Goal: Task Accomplishment & Management: Use online tool/utility

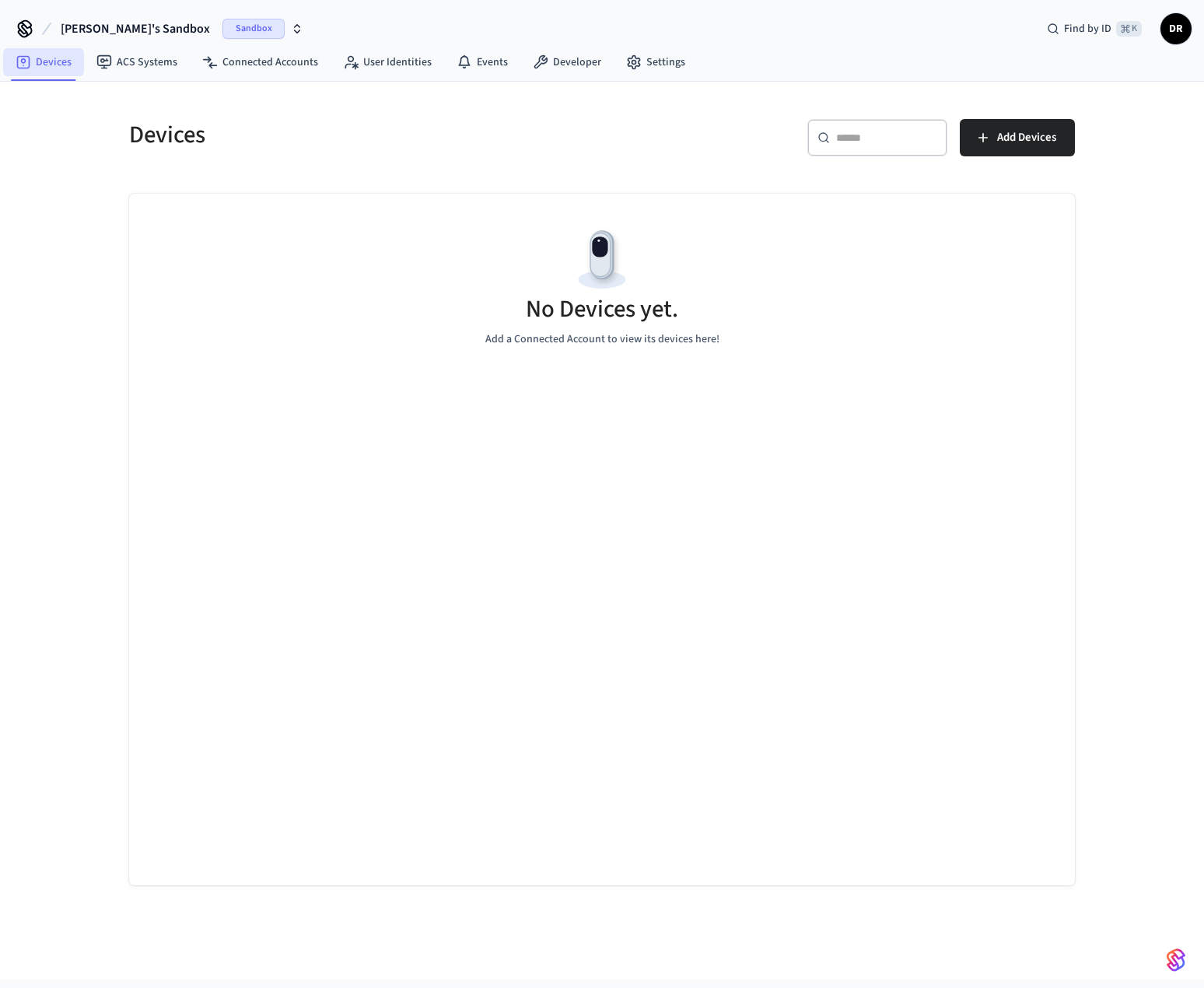
click at [55, 59] on link "Devices" at bounding box center [44, 62] width 81 height 28
click at [222, 21] on span "Sandbox" at bounding box center [253, 28] width 62 height 20
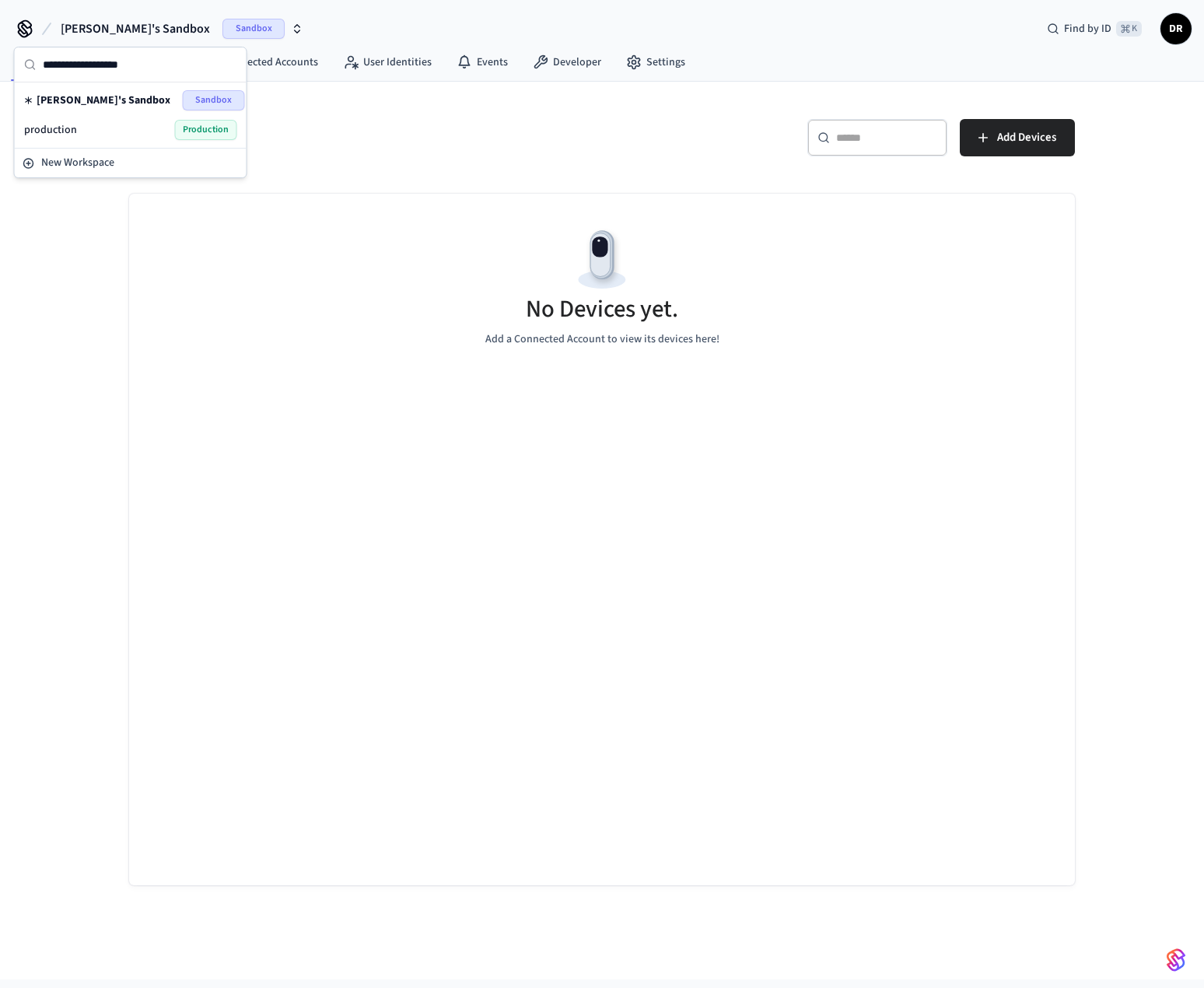
click at [164, 131] on div "production Production" at bounding box center [131, 129] width 213 height 20
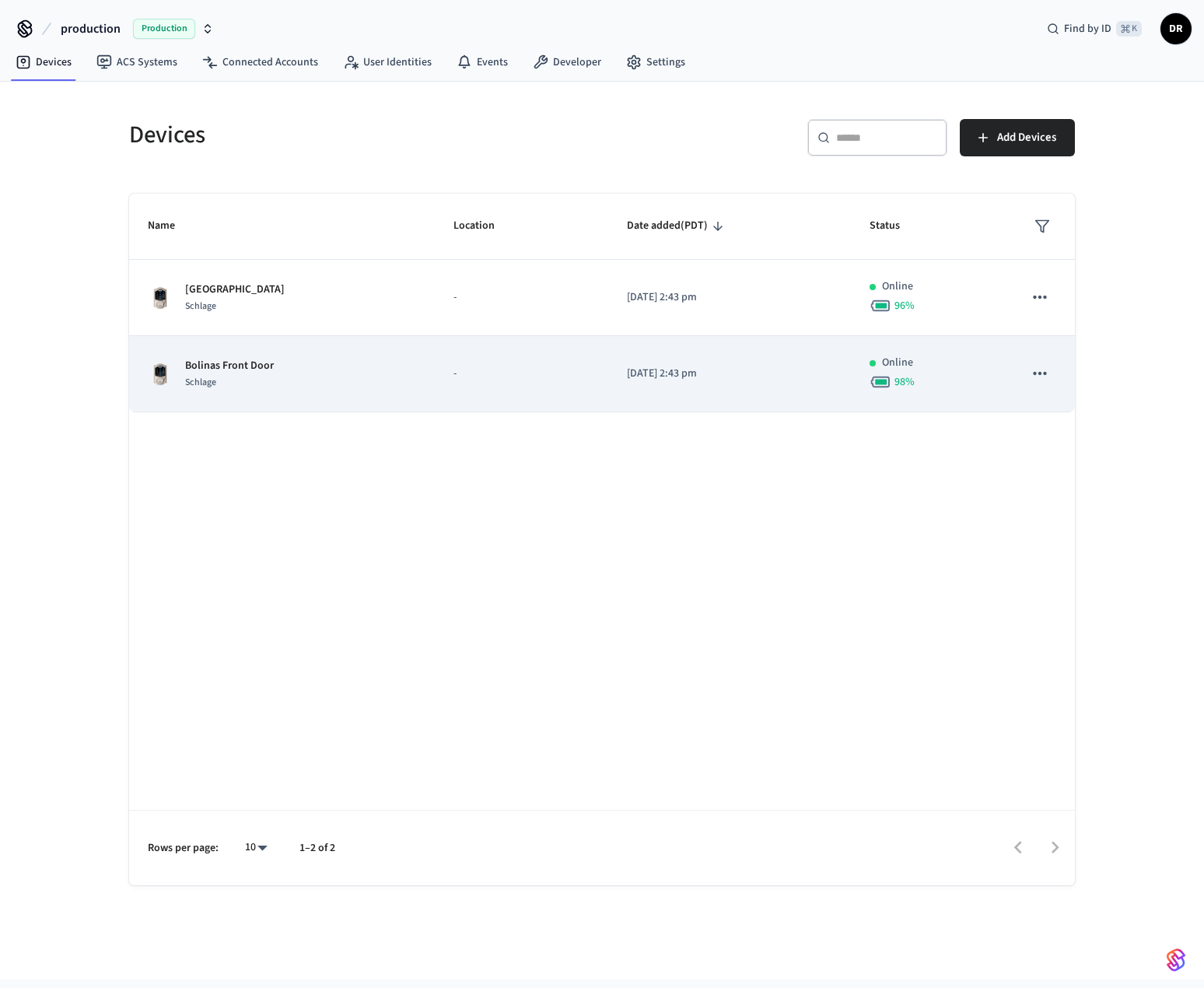
click at [270, 365] on p "Bolinas Front Door" at bounding box center [229, 366] width 89 height 17
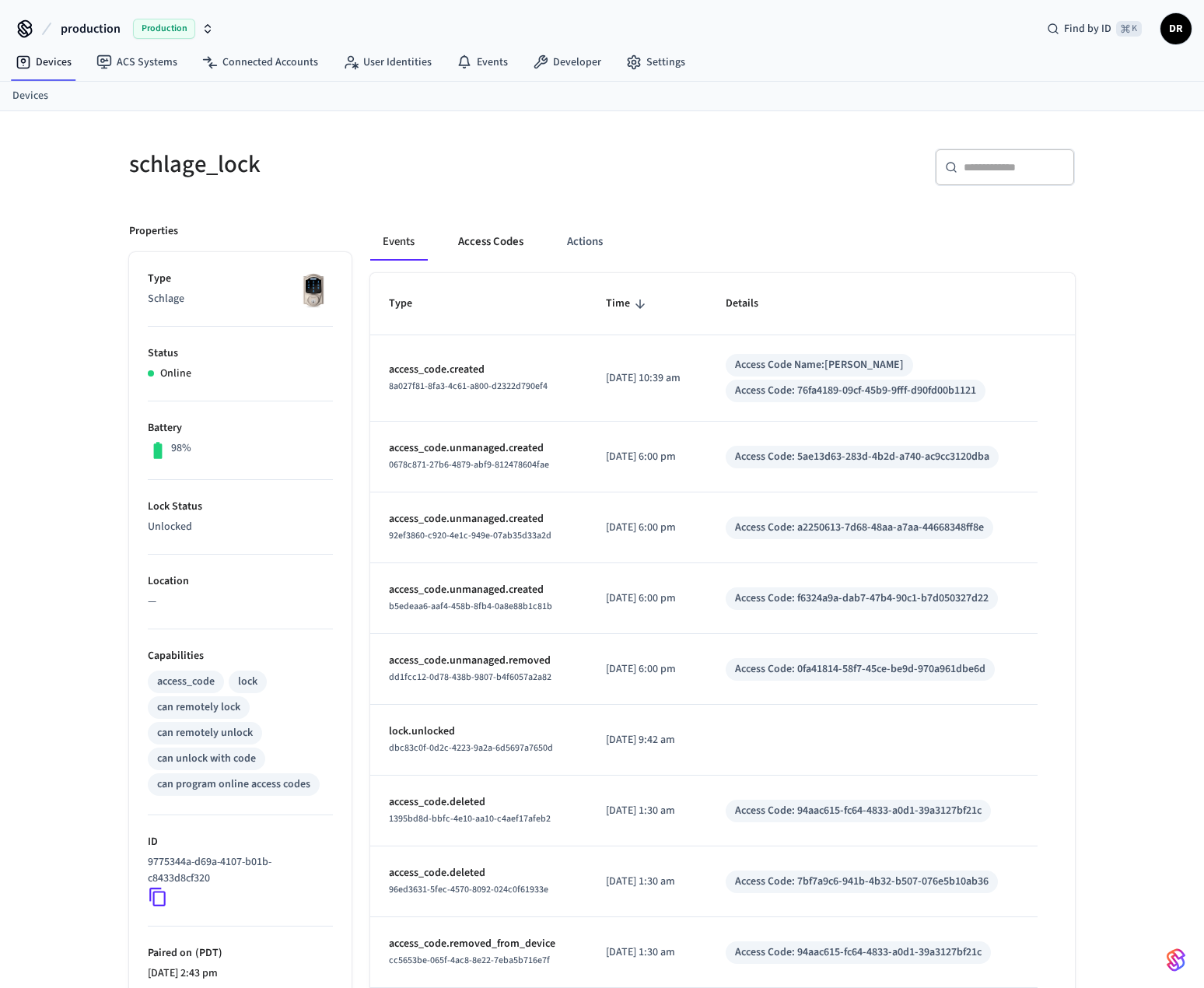
click at [477, 240] on button "Access Codes" at bounding box center [490, 242] width 90 height 38
click at [489, 241] on button "Access Codes" at bounding box center [490, 242] width 90 height 38
